Goal: Task Accomplishment & Management: Manage account settings

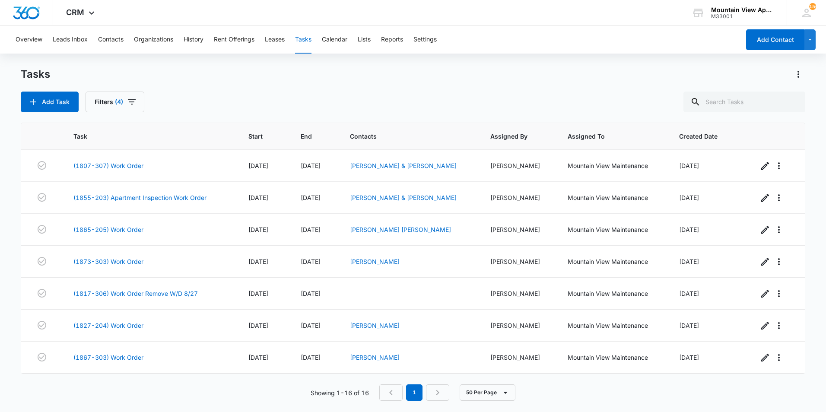
scroll to position [287, 0]
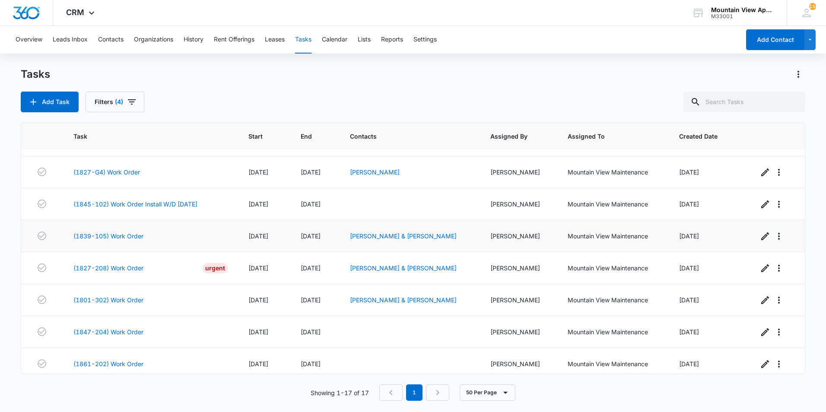
scroll to position [319, 0]
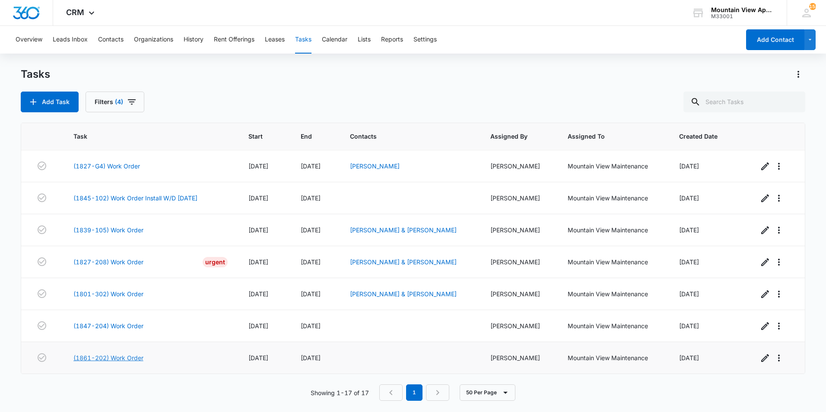
click at [133, 357] on link "(1861-202) Work Order" at bounding box center [108, 357] width 70 height 9
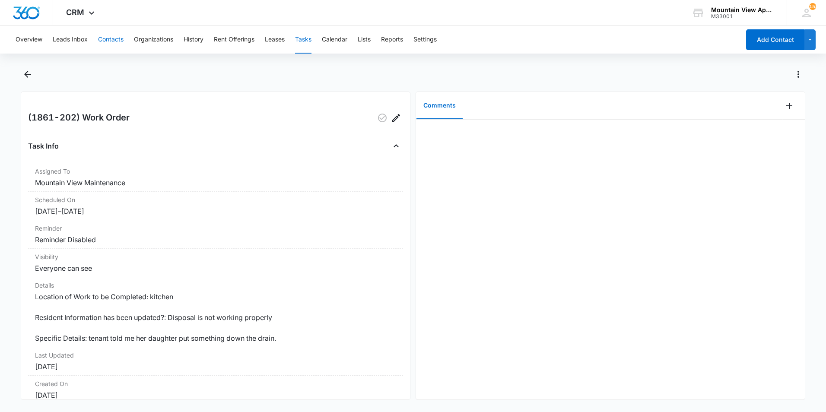
click at [108, 40] on button "Contacts" at bounding box center [110, 40] width 25 height 28
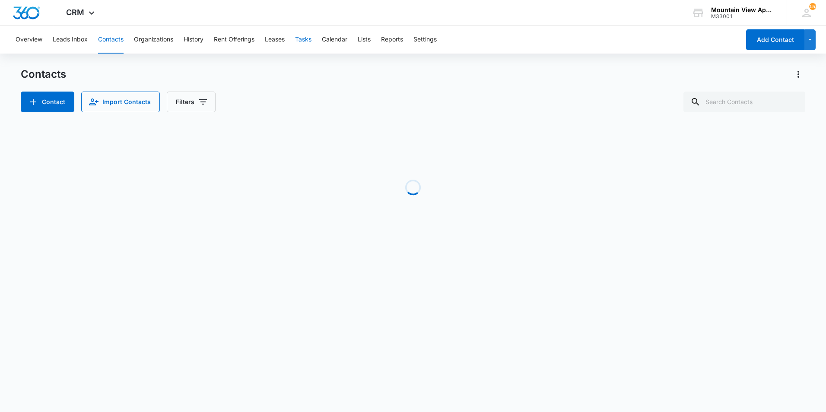
click at [304, 40] on button "Tasks" at bounding box center [303, 40] width 16 height 28
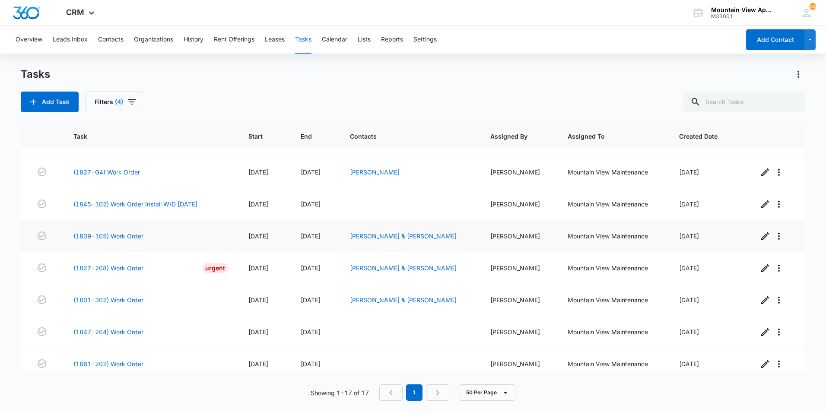
scroll to position [319, 0]
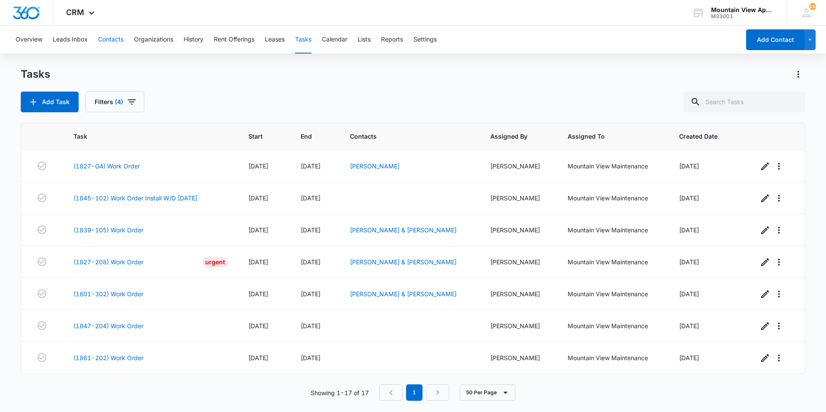
click at [113, 38] on button "Contacts" at bounding box center [110, 40] width 25 height 28
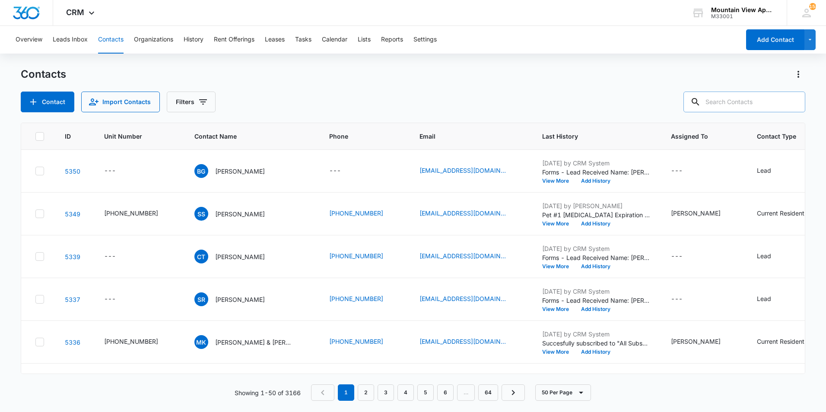
click at [765, 109] on input "text" at bounding box center [744, 102] width 122 height 21
type input "1861"
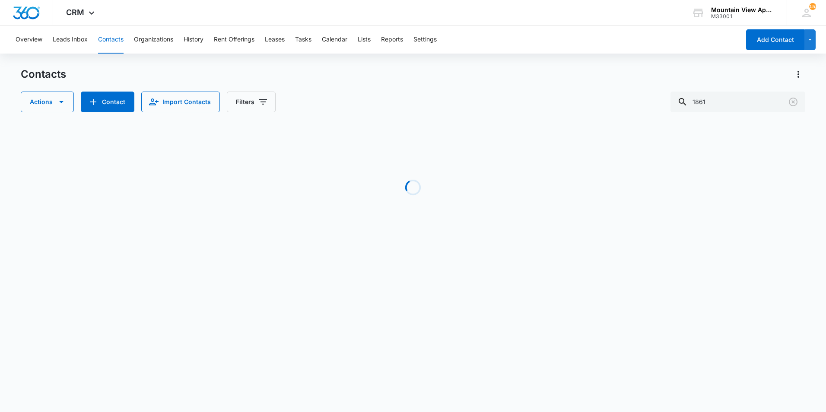
click at [367, 126] on div "Loading" at bounding box center [413, 188] width 784 height 130
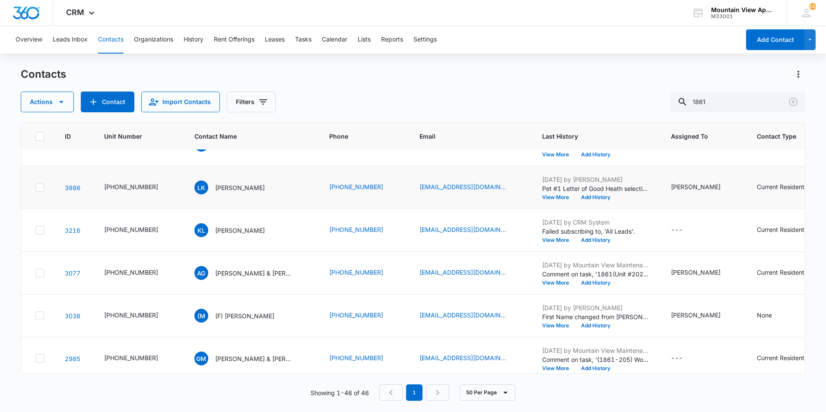
scroll to position [389, 0]
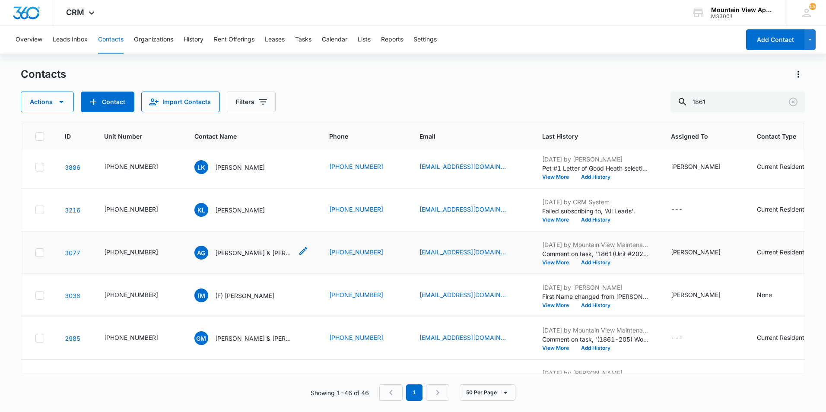
click at [241, 254] on p "Angel Gonzales & Courtney Trujillo" at bounding box center [254, 252] width 78 height 9
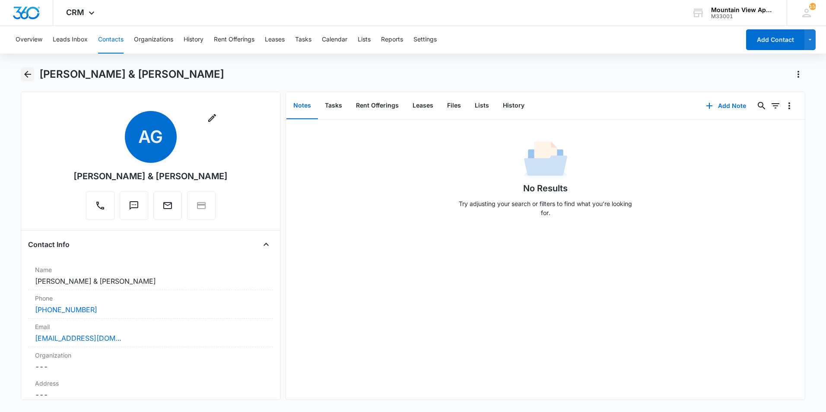
click at [27, 74] on icon "Back" at bounding box center [27, 74] width 7 height 7
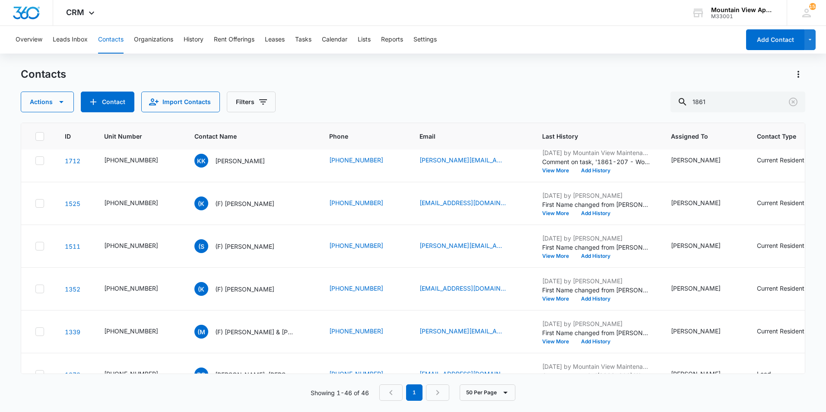
scroll to position [216, 0]
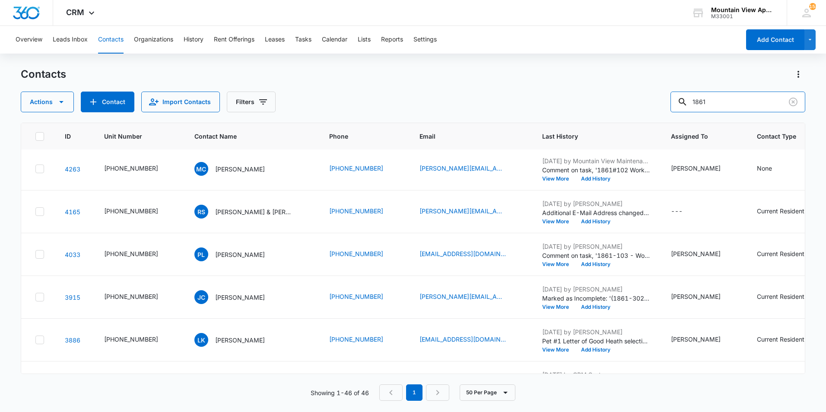
drag, startPoint x: 716, startPoint y: 104, endPoint x: 602, endPoint y: 104, distance: 114.0
click at [602, 104] on div "Actions Contact Import Contacts Filters 1861" at bounding box center [413, 102] width 784 height 21
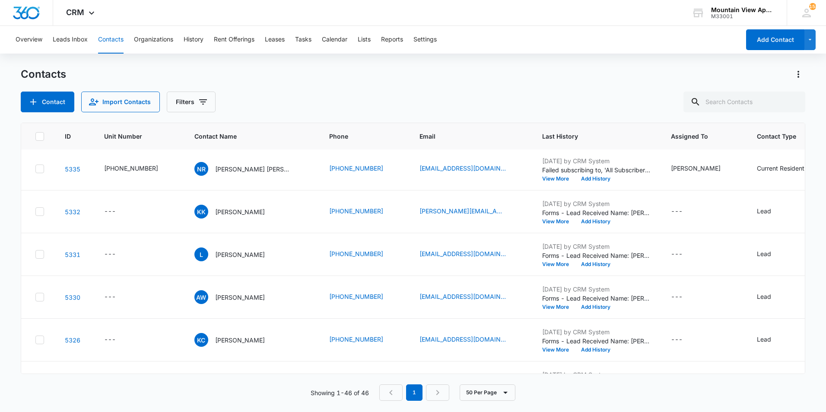
click at [293, 92] on div "Contact Import Contacts Filters" at bounding box center [413, 102] width 784 height 21
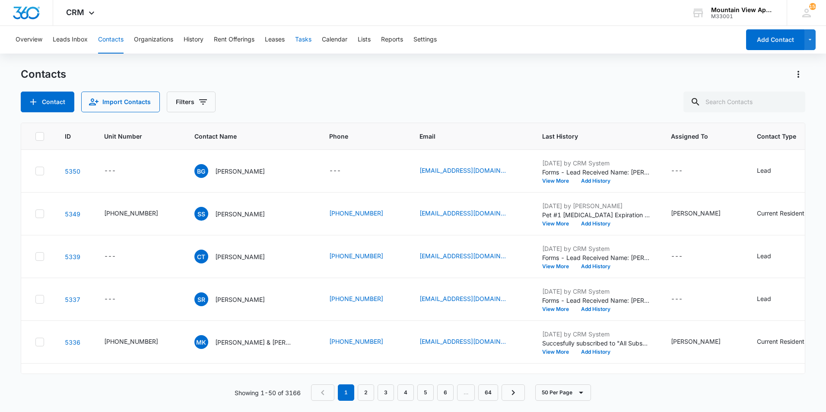
click at [305, 39] on button "Tasks" at bounding box center [303, 40] width 16 height 28
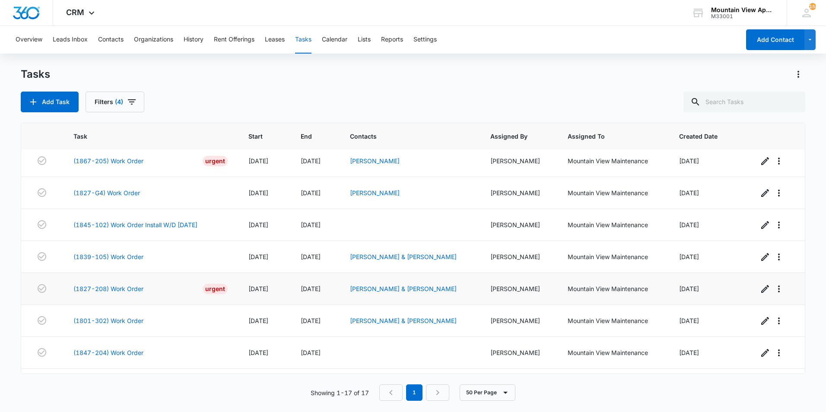
scroll to position [319, 0]
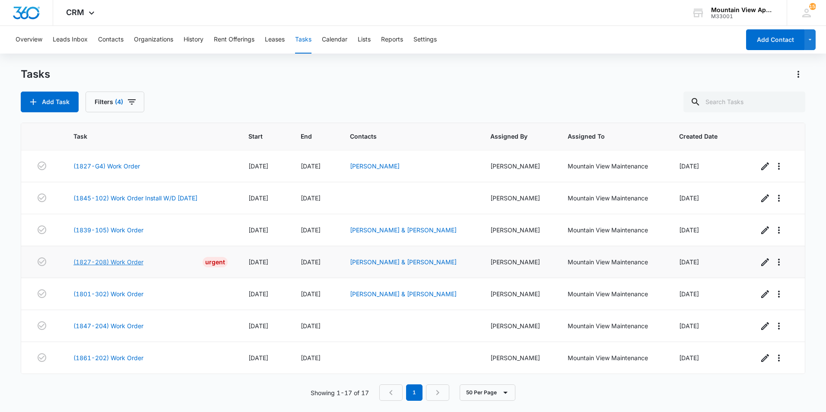
click at [119, 263] on link "(1827-208) Work Order" at bounding box center [108, 261] width 70 height 9
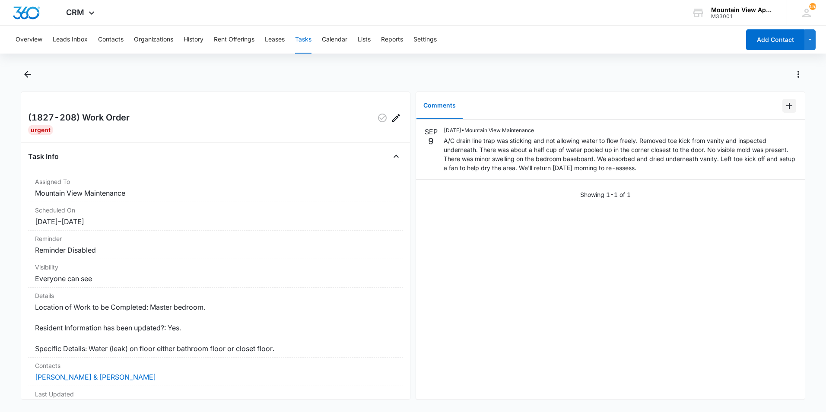
click at [786, 107] on icon "Add Comment" at bounding box center [789, 106] width 6 height 6
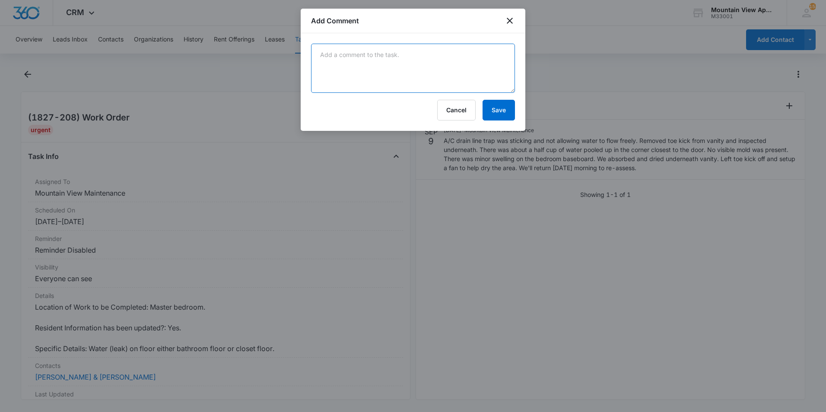
click at [490, 65] on textarea at bounding box center [413, 68] width 204 height 49
type textarea "Re-assessed unit and everything is mostly dry. Contacted Steamway to come and c…"
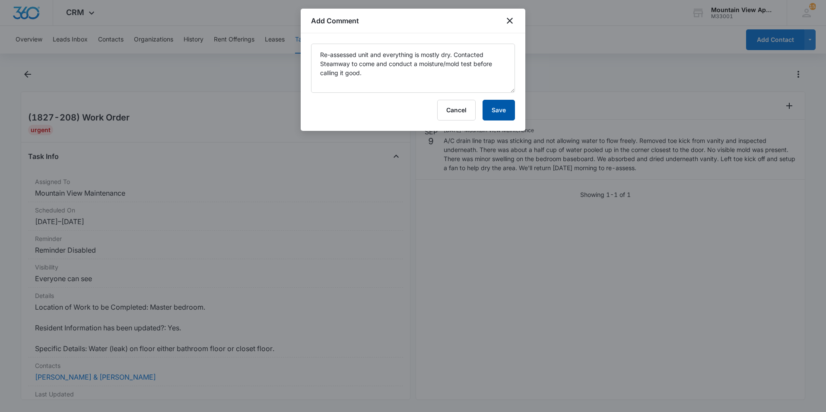
click at [494, 109] on button "Save" at bounding box center [498, 110] width 32 height 21
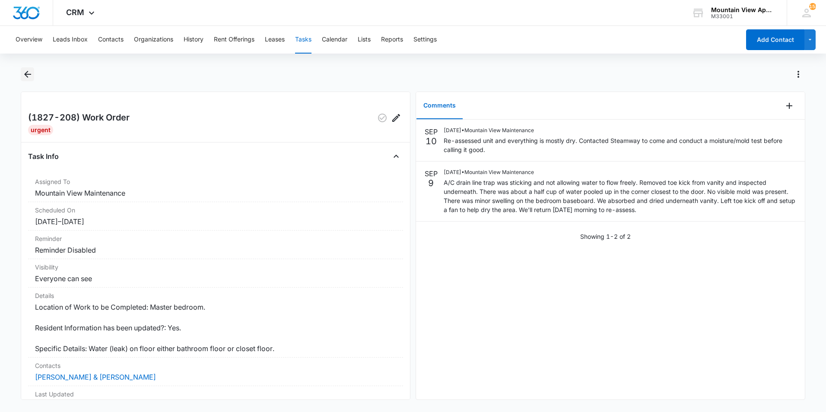
click at [28, 75] on icon "Back" at bounding box center [27, 74] width 7 height 7
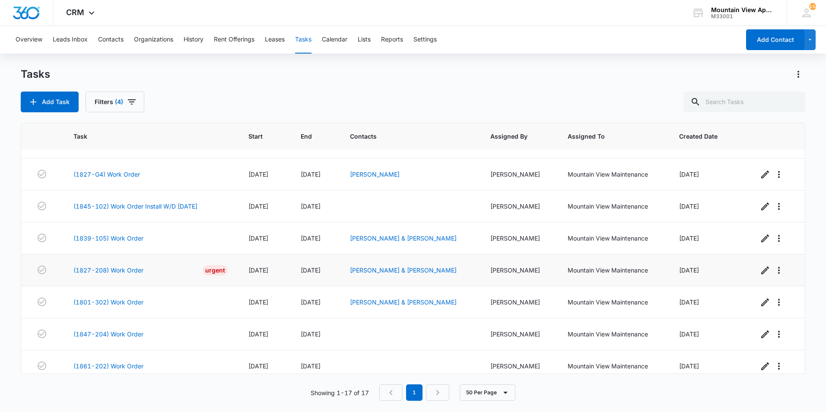
scroll to position [319, 0]
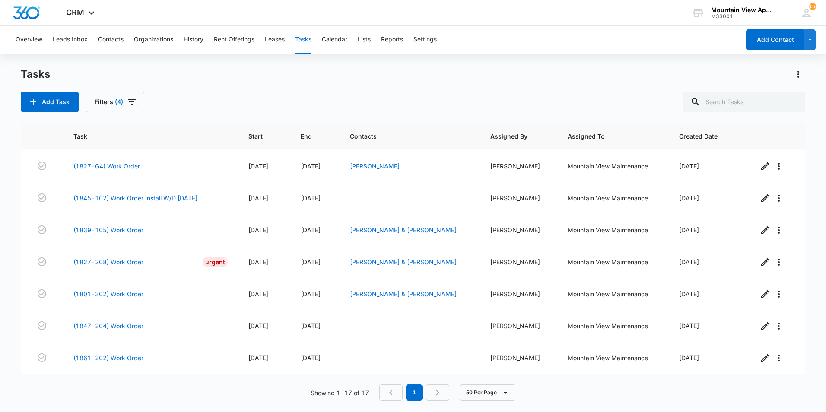
click at [139, 389] on div "Showing 1-17 of 17 1 50 Per Page" at bounding box center [413, 392] width 784 height 16
click at [11, 296] on main "Tasks Add Task Filters (4) Task Start End Contacts Assigned By Assigned To Crea…" at bounding box center [413, 239] width 826 height 344
click at [9, 291] on main "Tasks Add Task Filters (4) Task Start End Contacts Assigned By Assigned To Crea…" at bounding box center [413, 239] width 826 height 344
